Goal: Task Accomplishment & Management: Complete application form

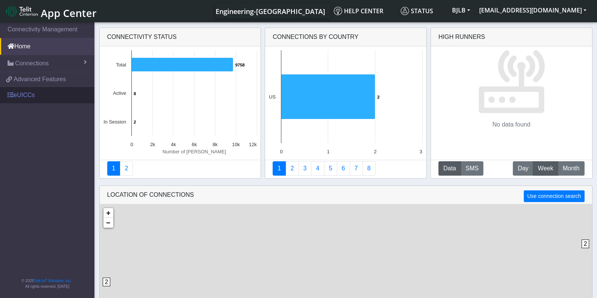
click at [31, 95] on link "eUICCs" at bounding box center [47, 95] width 94 height 17
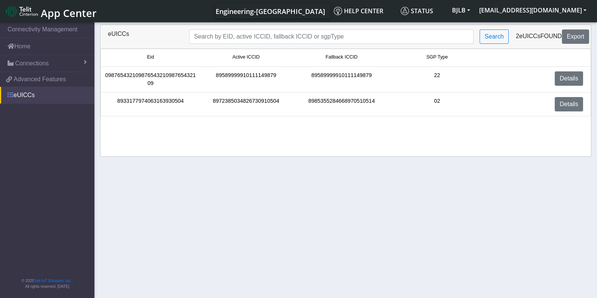
click at [35, 93] on link "eUICCs" at bounding box center [47, 95] width 94 height 17
click at [475, 12] on button "BJLB" at bounding box center [461, 10] width 27 height 14
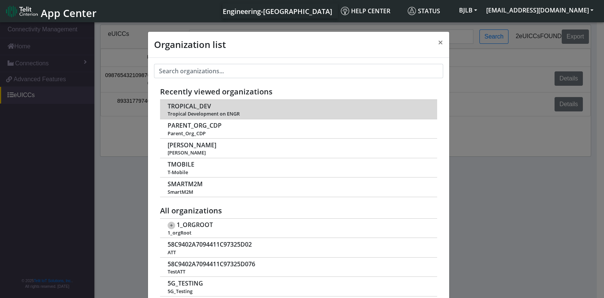
click at [195, 107] on span "TROPICAL_DEV" at bounding box center [189, 106] width 43 height 7
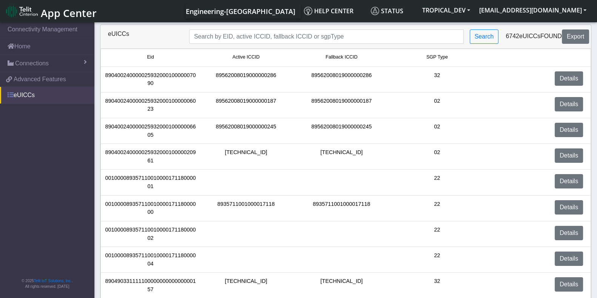
click at [23, 96] on link "eUICCs" at bounding box center [47, 95] width 94 height 17
click at [44, 95] on link "eUICCs" at bounding box center [47, 95] width 94 height 17
click at [21, 94] on link "eUICCs" at bounding box center [47, 95] width 94 height 17
click at [34, 97] on link "eUICCs" at bounding box center [47, 95] width 94 height 17
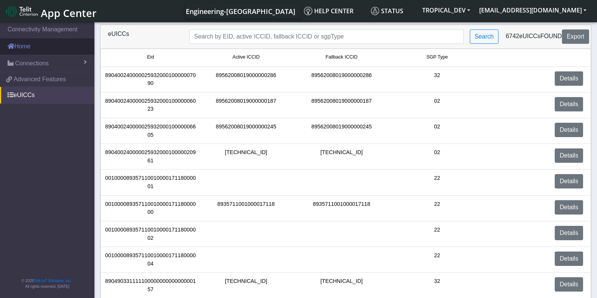
click at [30, 42] on link "Home" at bounding box center [47, 46] width 94 height 17
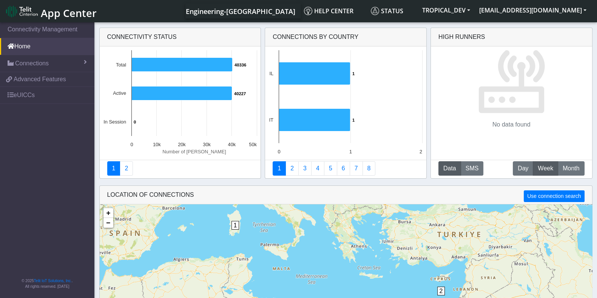
click at [79, 15] on span "App Center" at bounding box center [69, 13] width 56 height 14
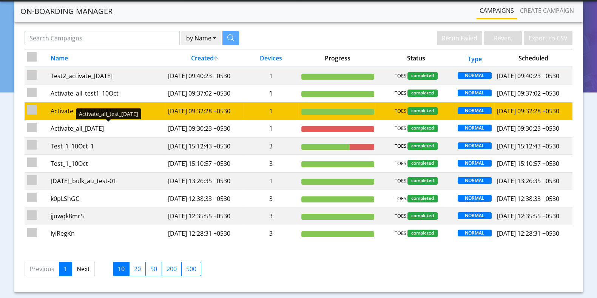
scroll to position [94, 0]
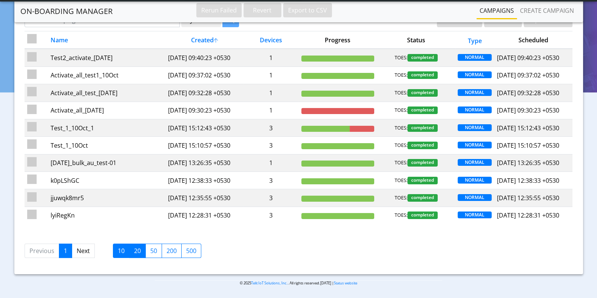
click at [132, 258] on label "20" at bounding box center [137, 251] width 17 height 14
click at [134, 251] on input "20" at bounding box center [136, 248] width 5 height 5
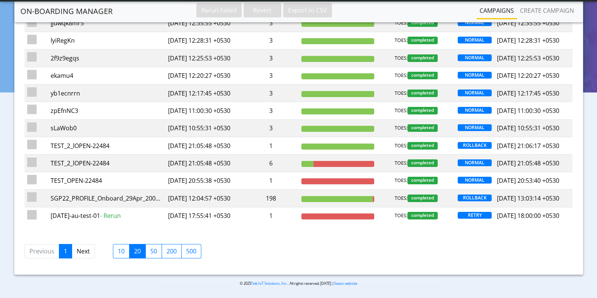
scroll to position [330, 0]
click at [84, 258] on link "Next" at bounding box center [83, 251] width 23 height 14
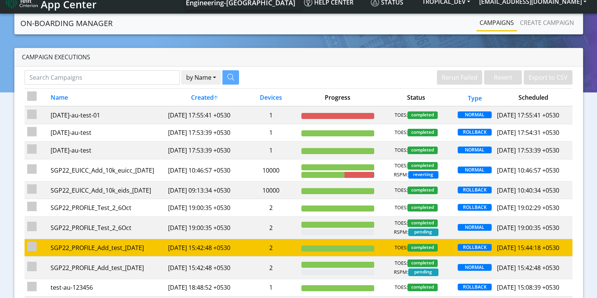
scroll to position [0, 0]
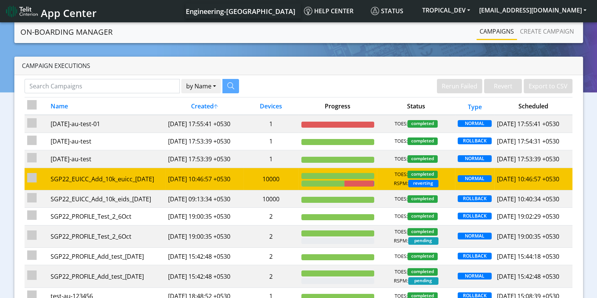
click at [260, 190] on td "10000" at bounding box center [271, 179] width 55 height 22
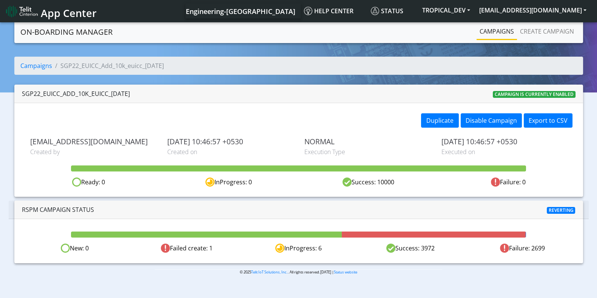
click at [71, 14] on span "App Center" at bounding box center [69, 13] width 56 height 14
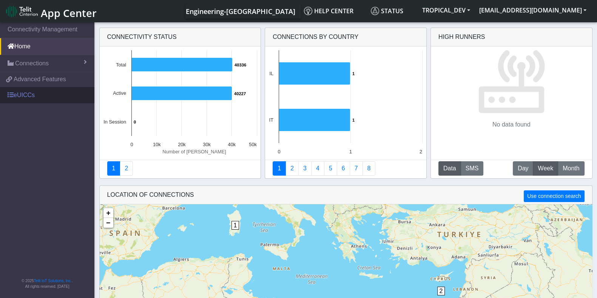
click at [27, 92] on link "eUICCs" at bounding box center [47, 95] width 94 height 17
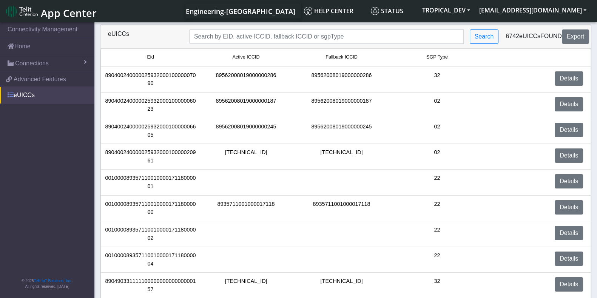
click at [42, 95] on link "eUICCs" at bounding box center [47, 95] width 94 height 17
click at [37, 65] on span "Connections" at bounding box center [32, 63] width 34 height 9
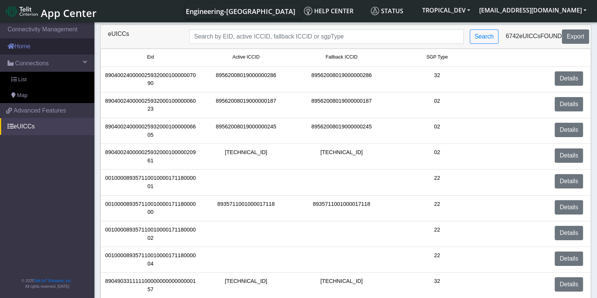
click at [28, 44] on link "Home" at bounding box center [47, 46] width 94 height 17
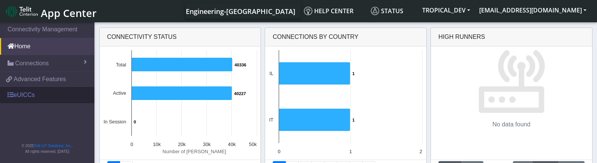
click at [45, 96] on link "eUICCs" at bounding box center [47, 95] width 94 height 17
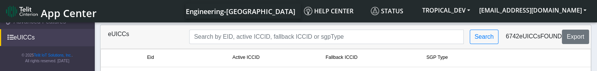
scroll to position [59, 0]
click at [28, 37] on link "eUICCs" at bounding box center [47, 36] width 94 height 17
click at [27, 35] on link "eUICCs" at bounding box center [47, 36] width 94 height 17
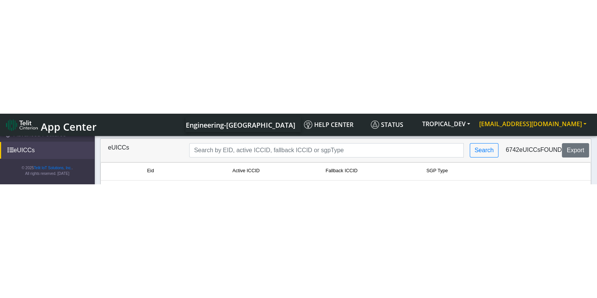
scroll to position [0, 0]
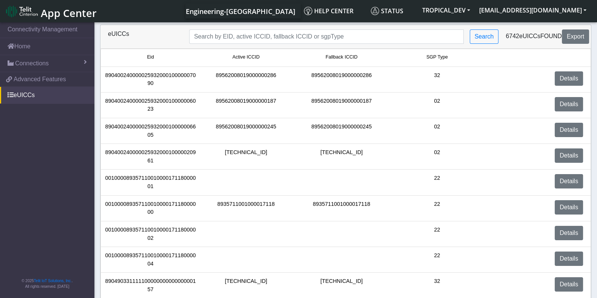
click at [43, 12] on span "App Center" at bounding box center [69, 13] width 56 height 14
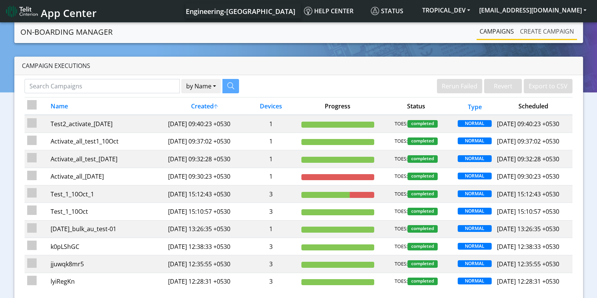
click at [557, 31] on link "Create campaign" at bounding box center [547, 31] width 60 height 15
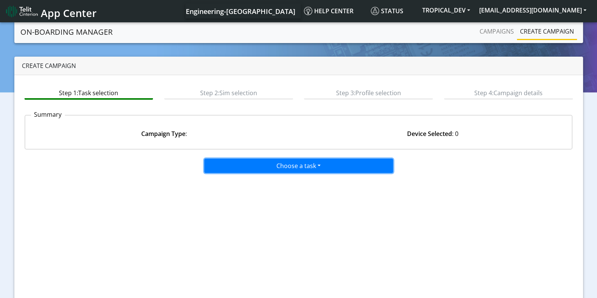
click at [289, 161] on button "Choose a task" at bounding box center [298, 166] width 189 height 14
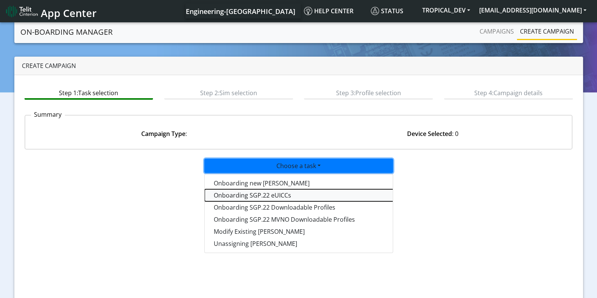
click at [282, 194] on tasksgp22eUICC-dropdown "Onboarding SGP.22 eUICCs" at bounding box center [299, 195] width 189 height 12
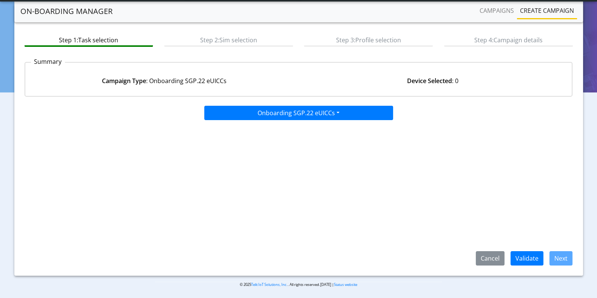
scroll to position [33, 0]
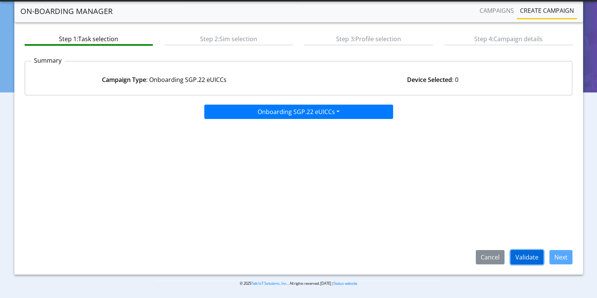
click at [531, 255] on button "Validate" at bounding box center [527, 257] width 33 height 14
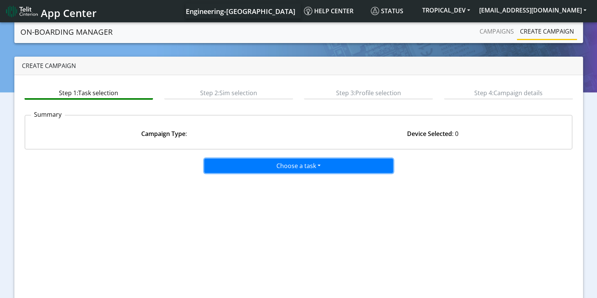
click at [276, 163] on button "Choose a task" at bounding box center [298, 166] width 189 height 14
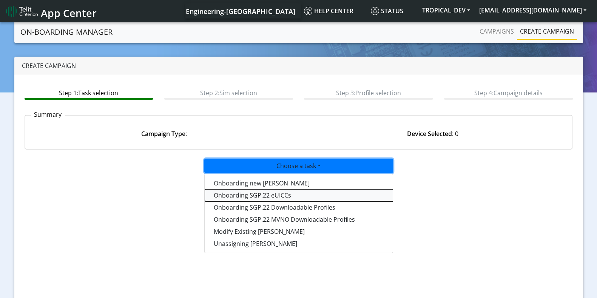
click at [263, 191] on tasksgp22eUICC-dropdown "Onboarding SGP.22 eUICCs" at bounding box center [299, 195] width 189 height 12
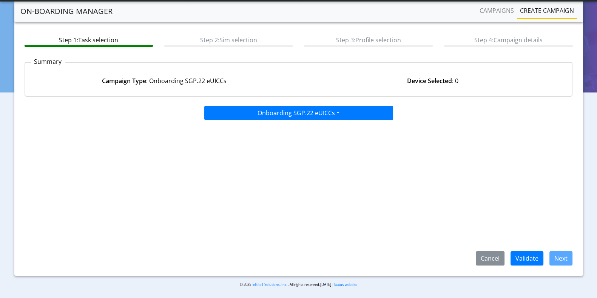
scroll to position [33, 0]
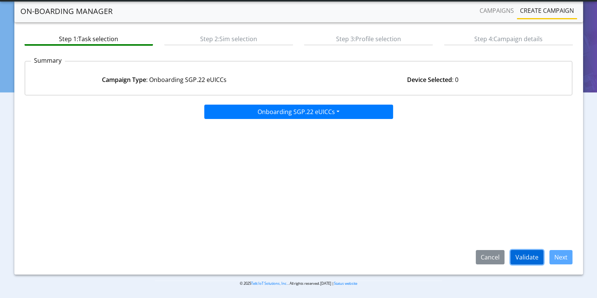
click at [516, 256] on button "Validate" at bounding box center [527, 257] width 33 height 14
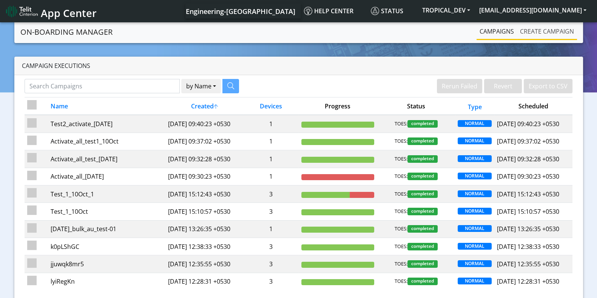
click at [558, 32] on link "Create campaign" at bounding box center [547, 31] width 60 height 15
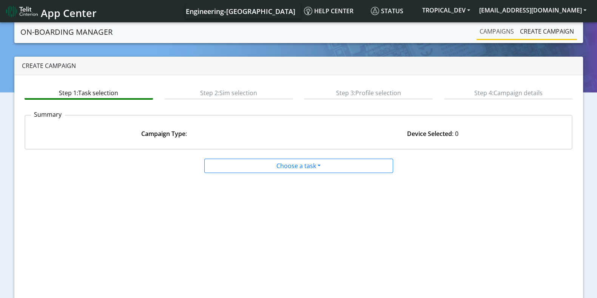
click at [502, 33] on link "Campaigns" at bounding box center [497, 31] width 40 height 15
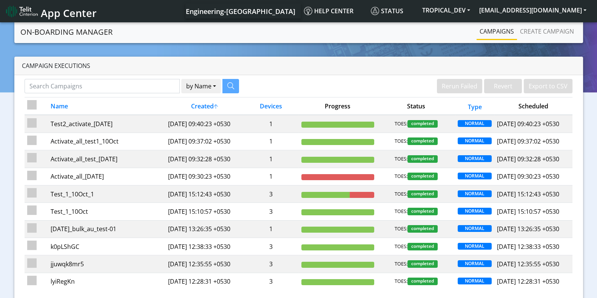
click at [74, 13] on span "App Center" at bounding box center [69, 13] width 56 height 14
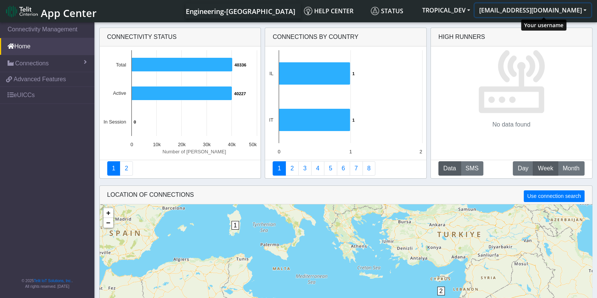
click at [541, 6] on button "[EMAIL_ADDRESS][DOMAIN_NAME]" at bounding box center [533, 10] width 116 height 14
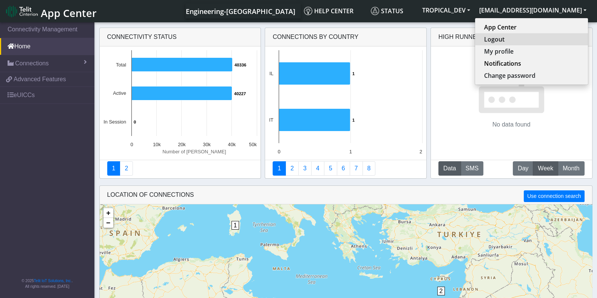
click at [523, 39] on button "Logout" at bounding box center [531, 39] width 113 height 12
